Goal: Task Accomplishment & Management: Use online tool/utility

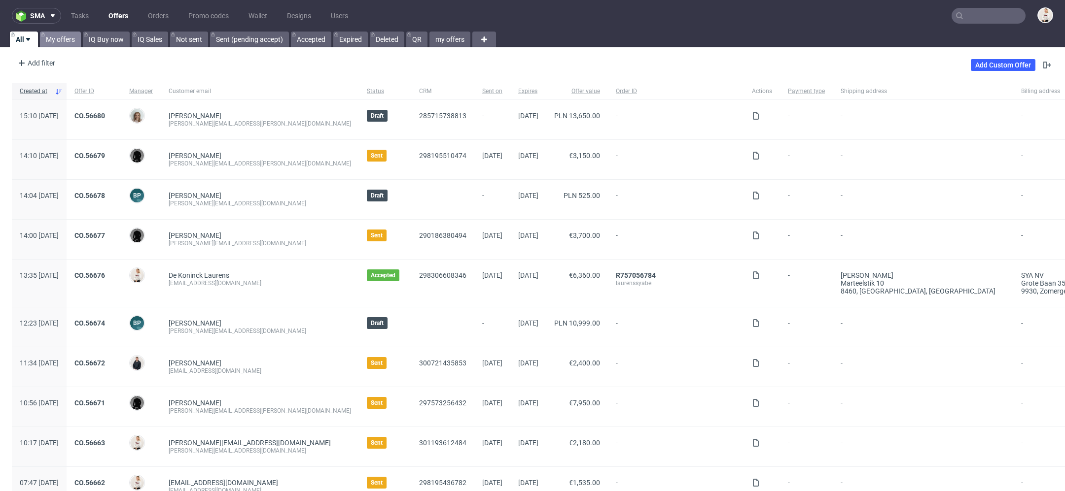
click at [68, 32] on link "My offers" at bounding box center [60, 40] width 41 height 16
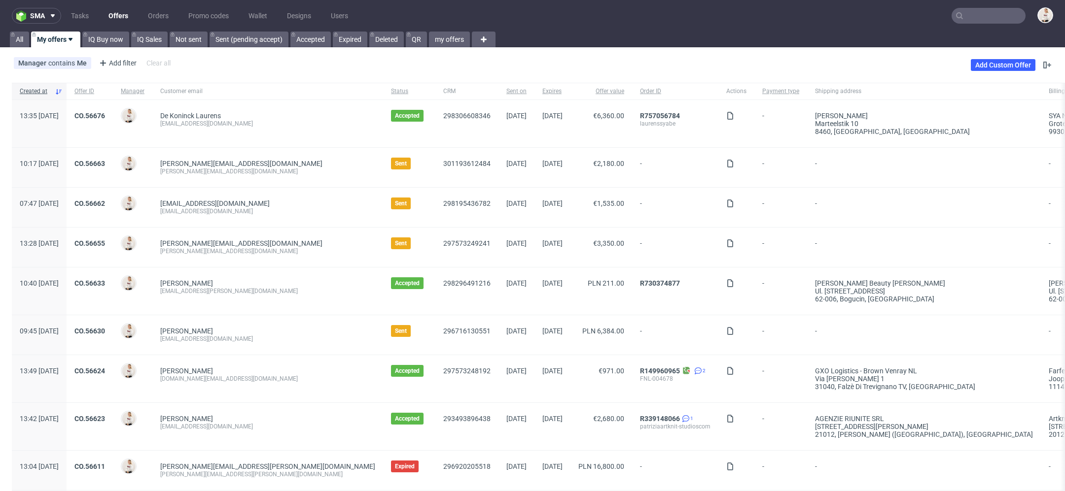
click at [961, 15] on input "text" at bounding box center [988, 16] width 74 height 16
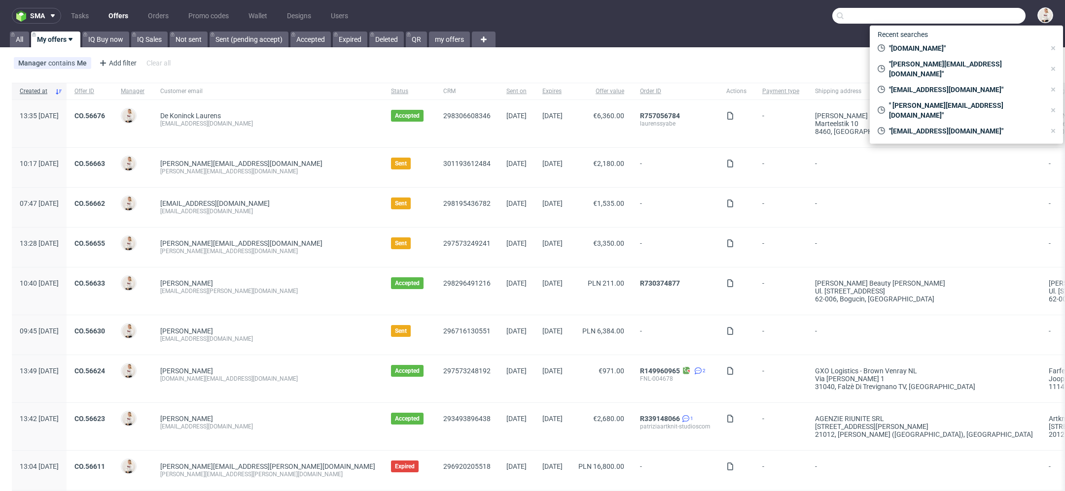
paste input "[EMAIL_ADDRESS][DOMAIN_NAME]"
type input "[EMAIL_ADDRESS][DOMAIN_NAME]"
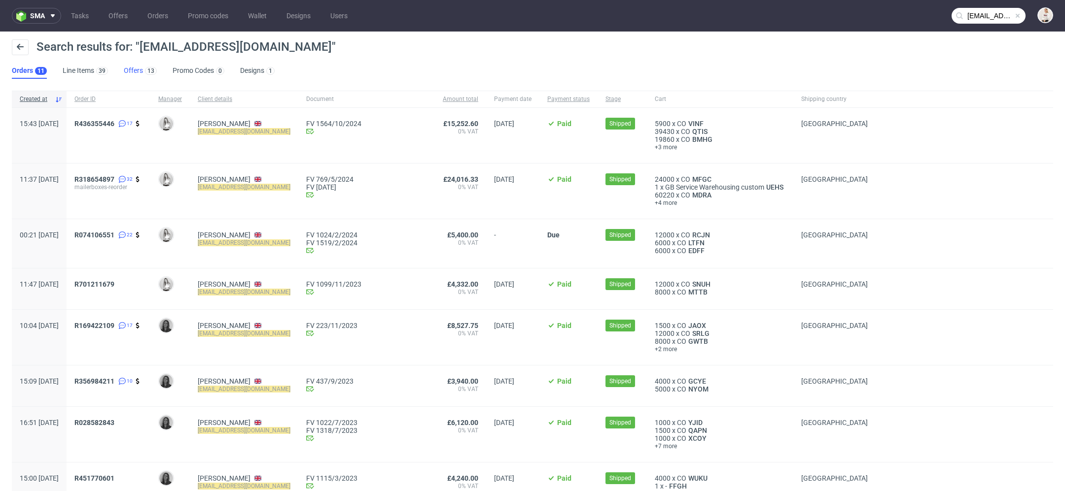
click at [138, 65] on link "Offers 13" at bounding box center [140, 71] width 33 height 16
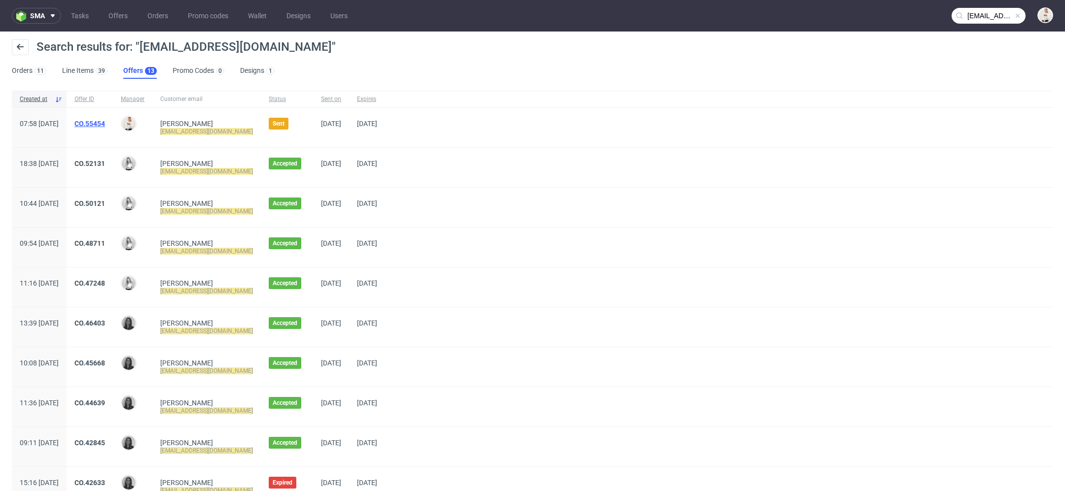
click at [105, 123] on link "CO.55454" at bounding box center [89, 124] width 31 height 8
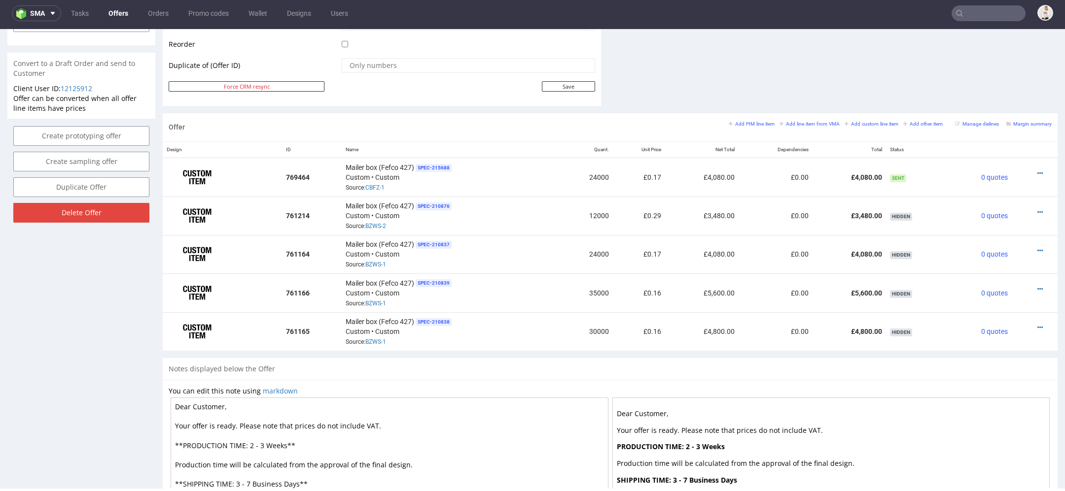
scroll to position [501, 0]
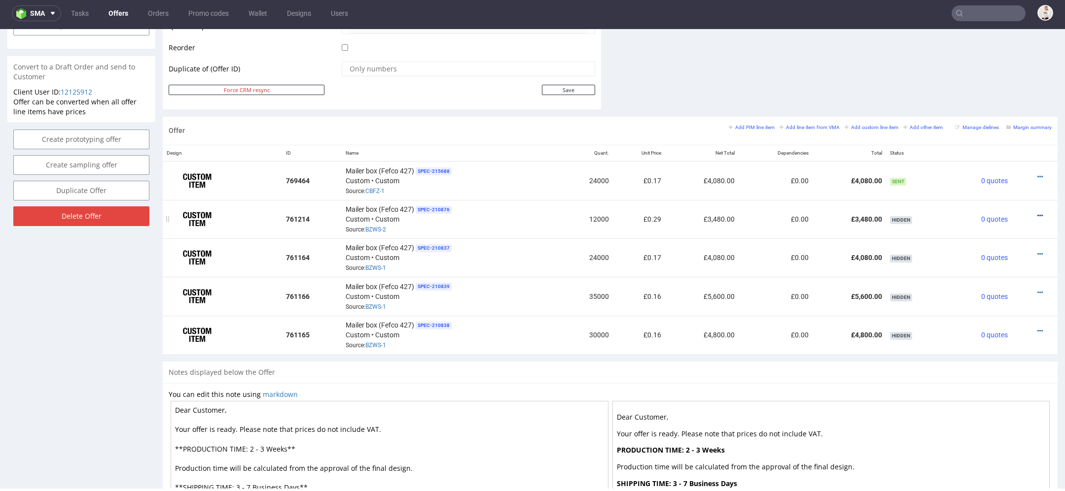
click at [1037, 212] on icon at bounding box center [1039, 215] width 5 height 7
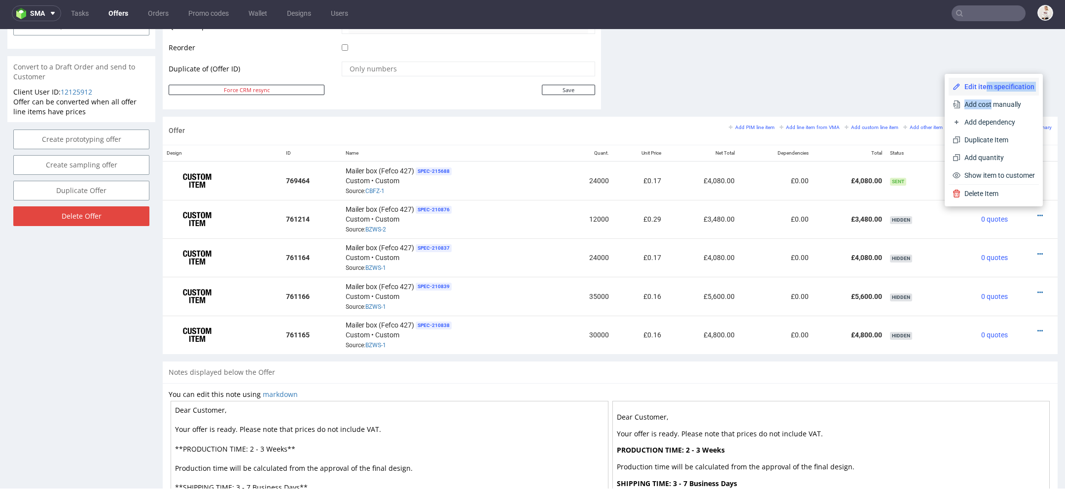
drag, startPoint x: 978, startPoint y: 107, endPoint x: 975, endPoint y: 93, distance: 15.2
click at [974, 93] on div "Edit item specification Add cost manually Add dependency Duplicate Item Add qua…" at bounding box center [993, 131] width 90 height 106
click at [993, 104] on span "Add cost manually" at bounding box center [997, 105] width 74 height 10
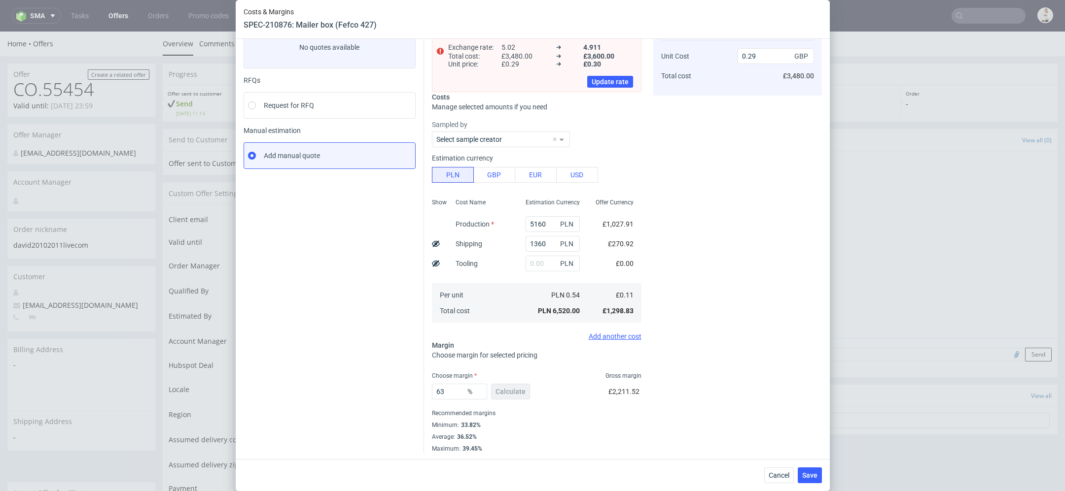
scroll to position [68, 0]
click at [780, 474] on span "Cancel" at bounding box center [779, 475] width 21 height 7
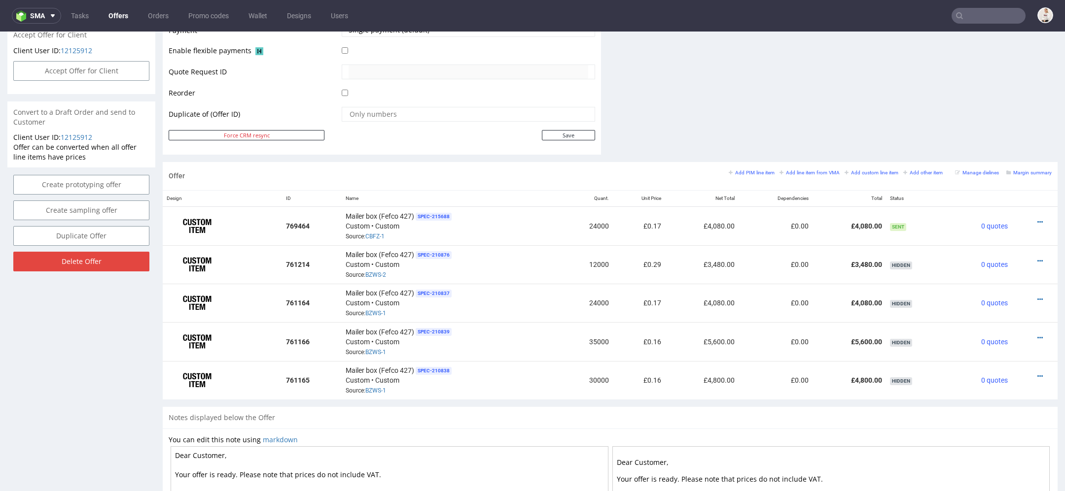
scroll to position [620, 0]
